Goal: Transaction & Acquisition: Purchase product/service

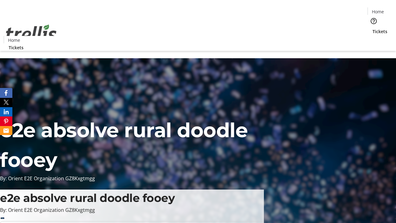
click at [372, 28] on span "Tickets" at bounding box center [379, 31] width 15 height 6
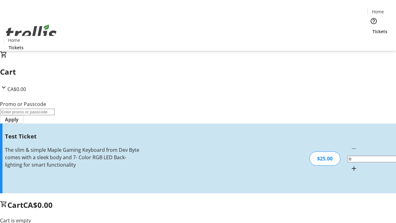
click at [350, 164] on mat-icon "Increment by one" at bounding box center [353, 167] width 7 height 7
type input "1"
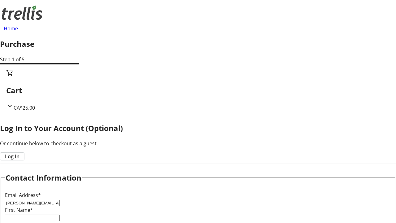
type input "[PERSON_NAME][EMAIL_ADDRESS][DOMAIN_NAME]"
type input "[PERSON_NAME]"
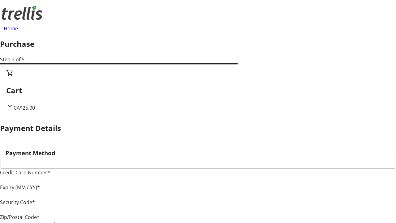
type input "V1Y 0C2"
